Goal: Entertainment & Leisure: Consume media (video, audio)

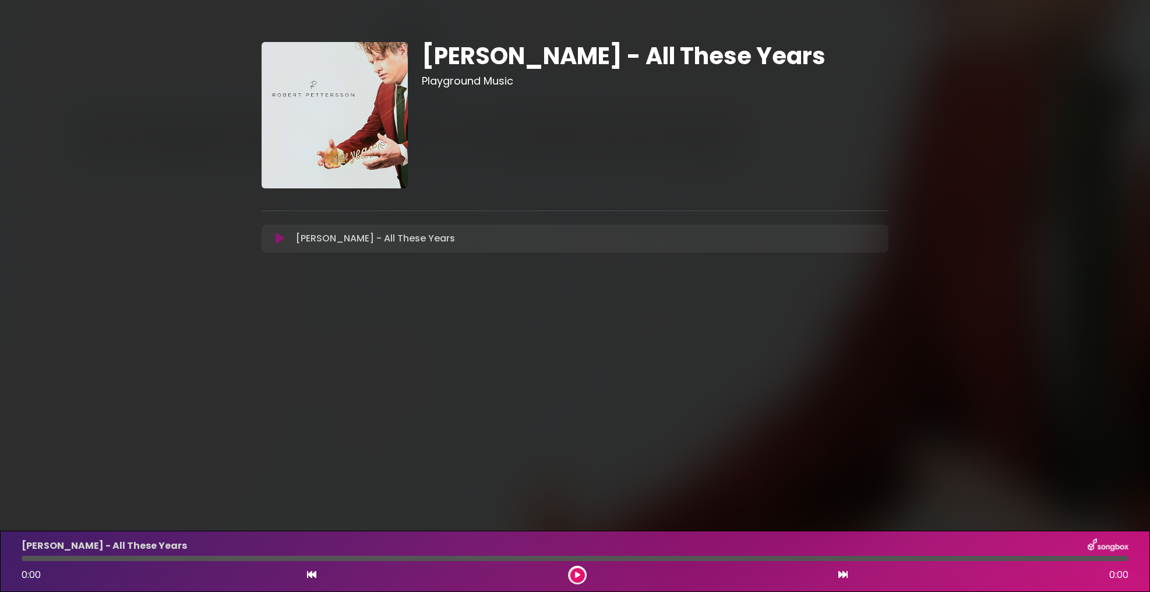
click at [280, 241] on icon at bounding box center [280, 239] width 9 height 12
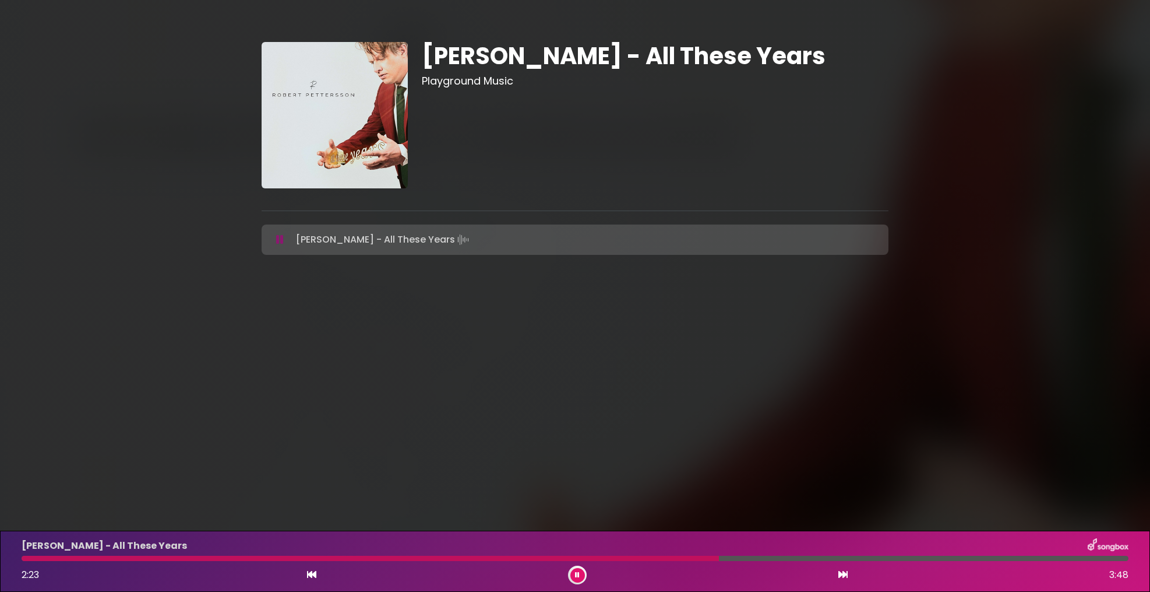
click at [574, 576] on button at bounding box center [578, 575] width 15 height 15
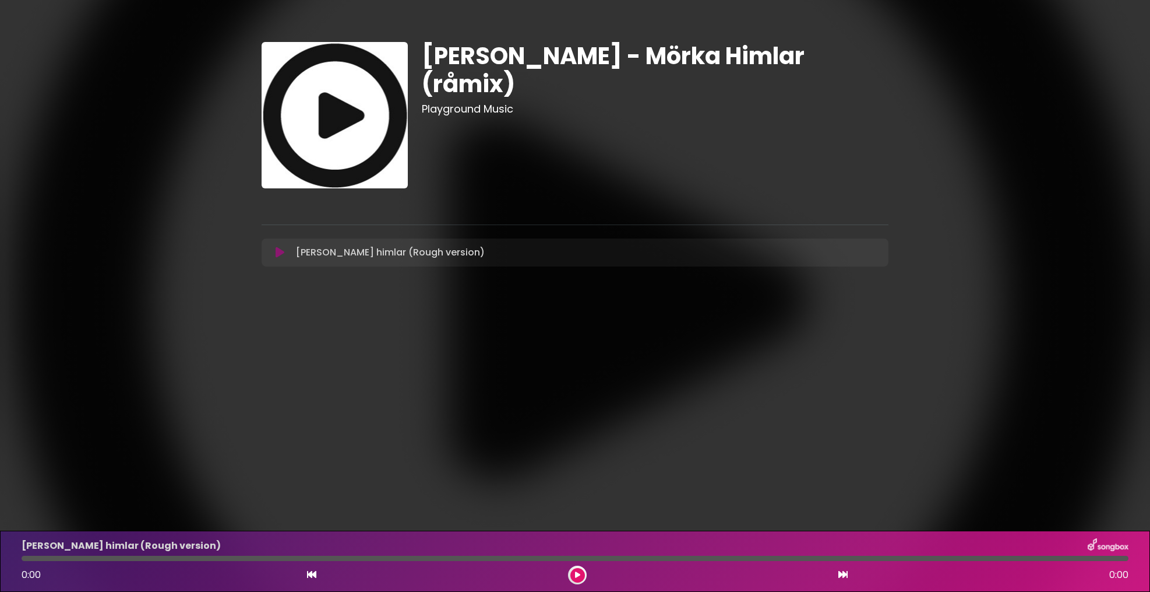
click at [280, 249] on icon at bounding box center [280, 253] width 9 height 12
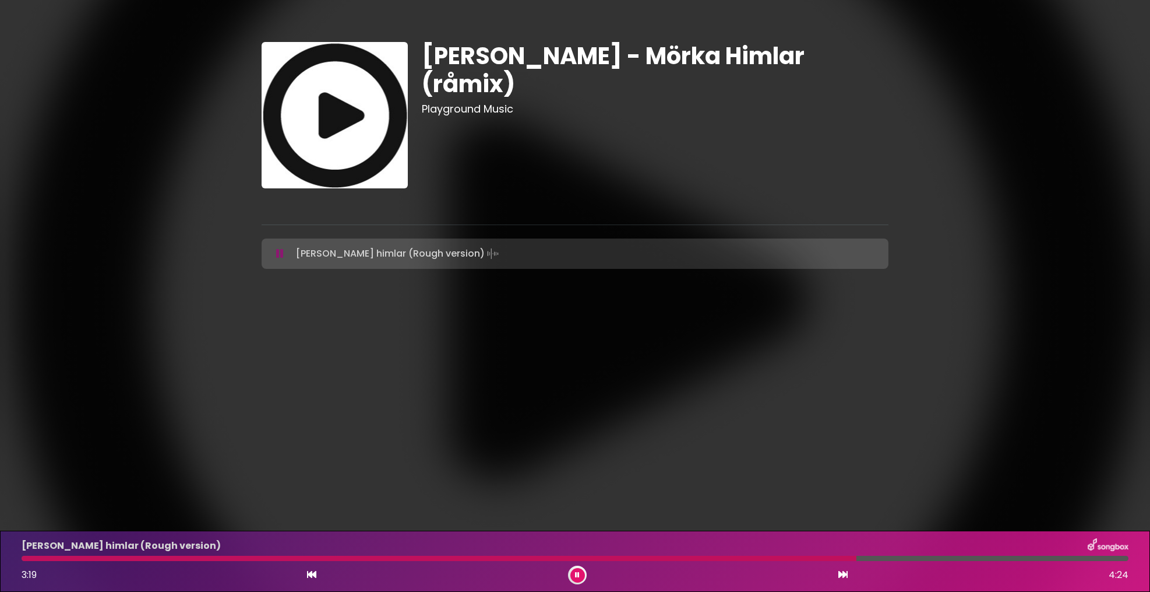
click at [578, 574] on icon at bounding box center [577, 574] width 5 height 7
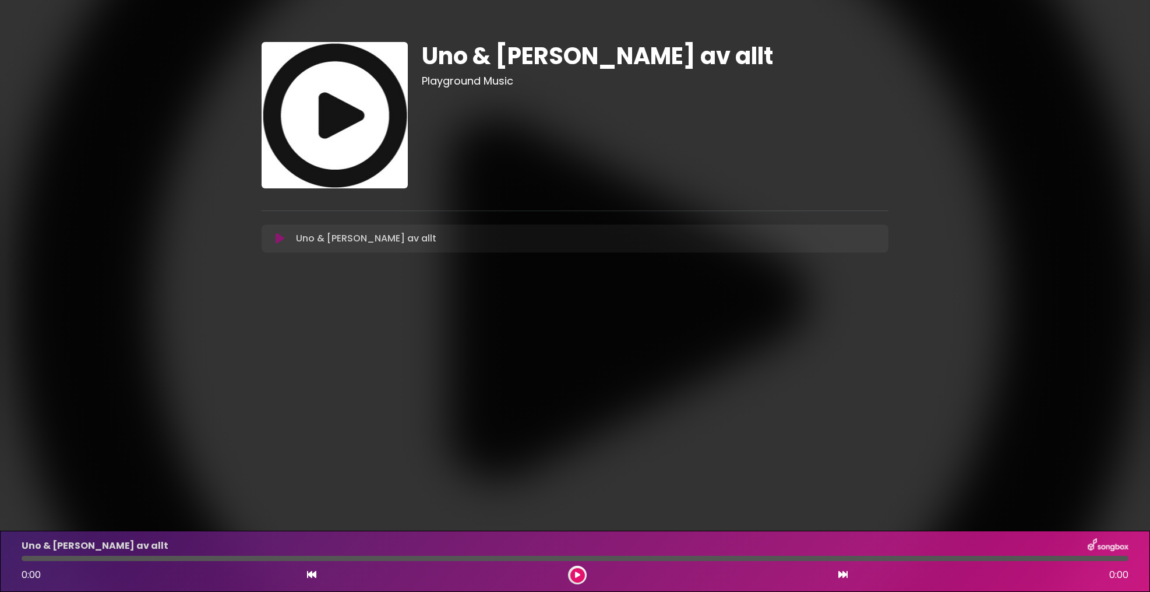
click at [578, 571] on icon at bounding box center [577, 574] width 5 height 7
